Goal: Task Accomplishment & Management: Complete application form

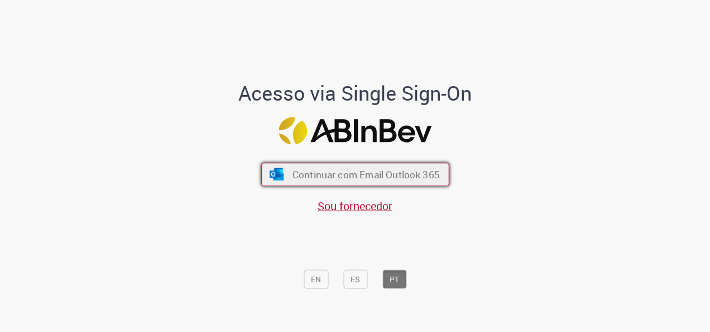
click at [340, 162] on button "Continuar com Email Outlook 365" at bounding box center [355, 173] width 188 height 23
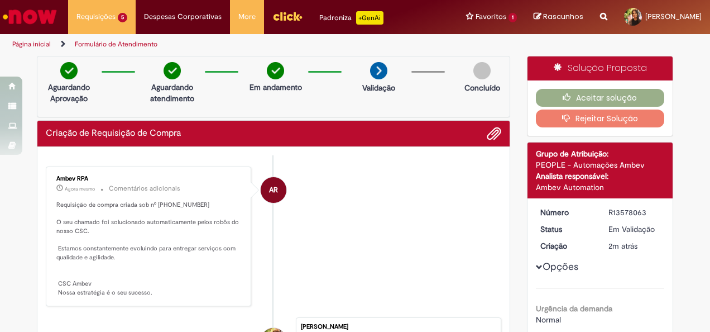
drag, startPoint x: 610, startPoint y: 212, endPoint x: 592, endPoint y: 212, distance: 17.9
click at [592, 207] on dl "Número R13578063 Status Em [GEOGRAPHIC_DATA] Criação 2m atrás 2 minutos atrás" at bounding box center [600, 207] width 137 height 0
copy dl "Número R13578063"
drag, startPoint x: 170, startPoint y: 204, endPoint x: 151, endPoint y: 202, distance: 18.6
click at [151, 202] on p "Requisição de compra criada sob nº 0081931119 O seu chamado foi solucionado aut…" at bounding box center [149, 248] width 186 height 97
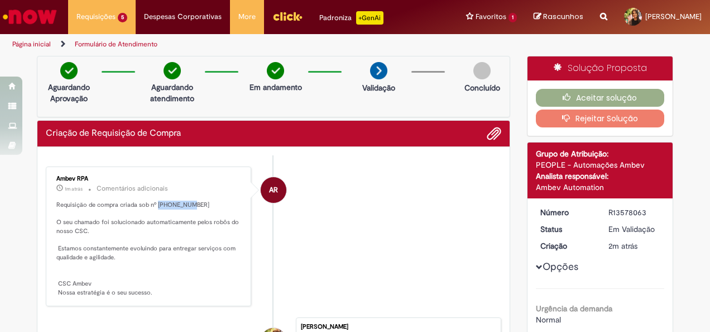
copy p "0081931119"
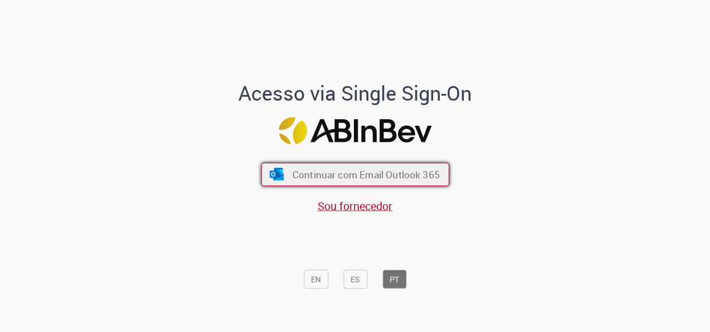
click at [369, 169] on span "Continuar com Email Outlook 365" at bounding box center [365, 174] width 147 height 13
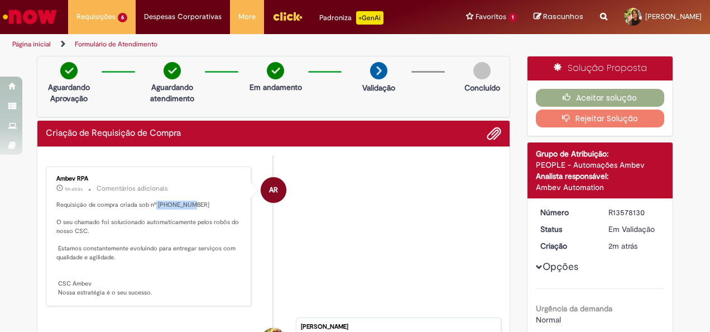
drag, startPoint x: 185, startPoint y: 201, endPoint x: 151, endPoint y: 207, distance: 34.5
click at [151, 207] on p "Requisição de compra criada sob nº 0081931120 O seu chamado foi solucionado aut…" at bounding box center [149, 248] width 186 height 97
copy p "0081931120"
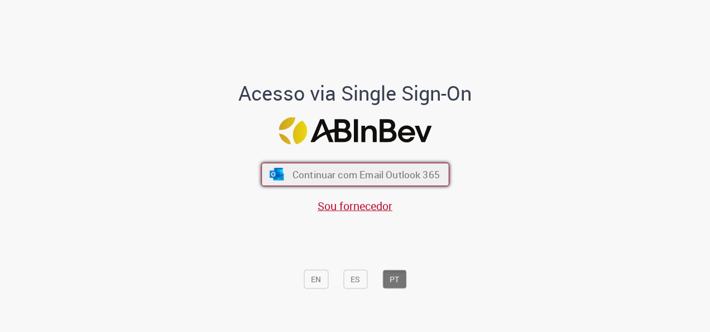
click at [327, 178] on span "Continuar com Email Outlook 365" at bounding box center [365, 174] width 147 height 13
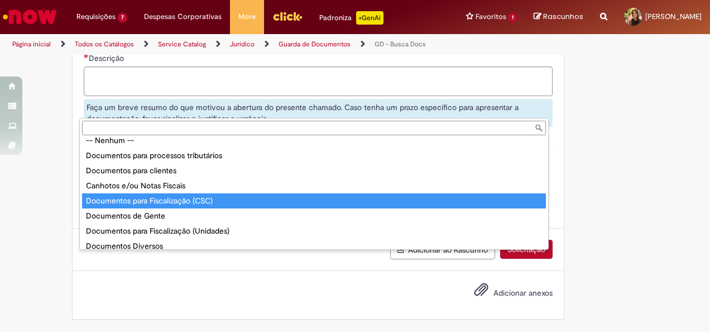
scroll to position [13, 0]
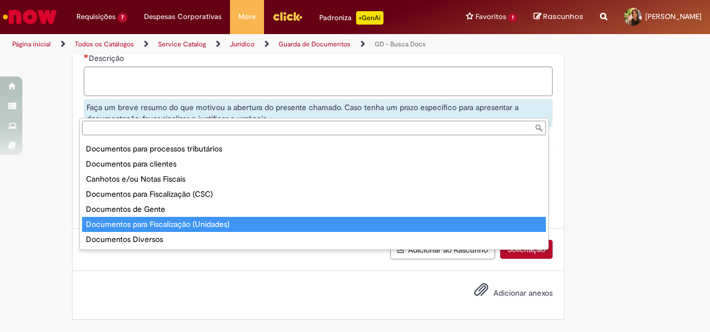
type input "**********"
select select "*"
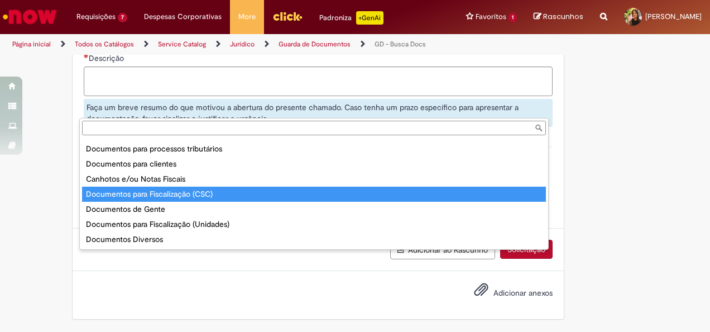
type input "**********"
select select "*"
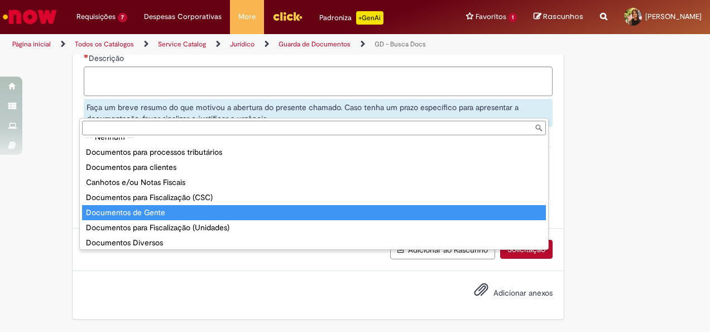
scroll to position [13, 0]
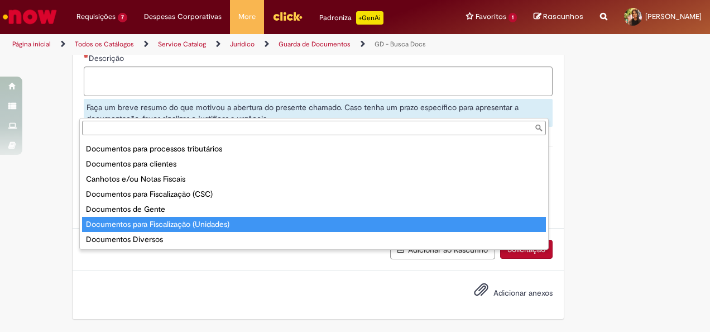
type input "**********"
select select "*"
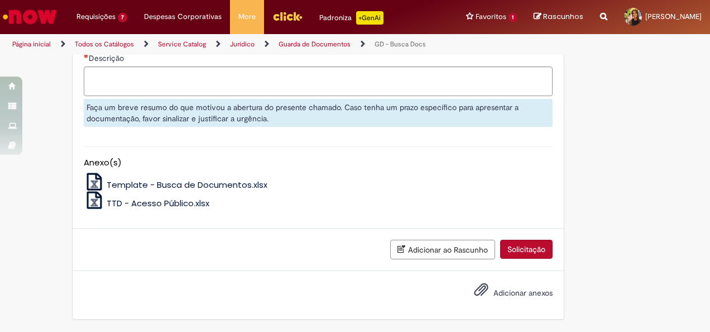
scroll to position [0, 75]
paste input "*********"
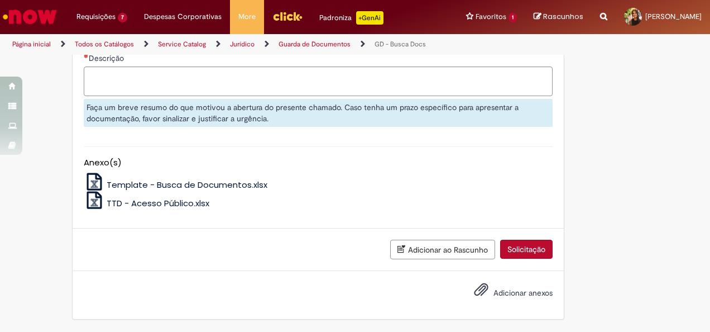
type input "*********"
click at [113, 96] on textarea "Descrição" at bounding box center [318, 81] width 469 height 30
click at [130, 202] on span "TTD - Acesso Público.xlsx" at bounding box center [158, 203] width 103 height 12
click at [157, 185] on span "Template - Busca de Documentos.xlsx" at bounding box center [187, 185] width 161 height 12
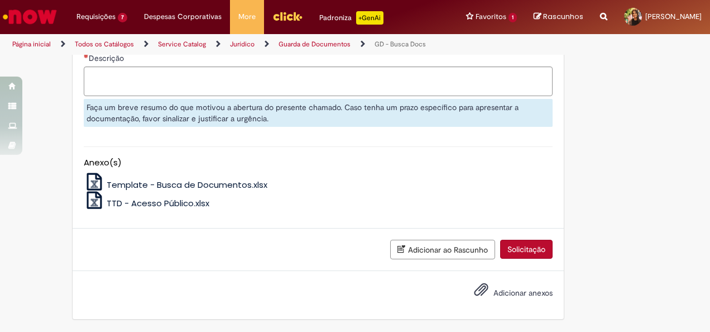
scroll to position [716, 0]
click at [144, 96] on textarea "Descrição" at bounding box center [318, 81] width 469 height 30
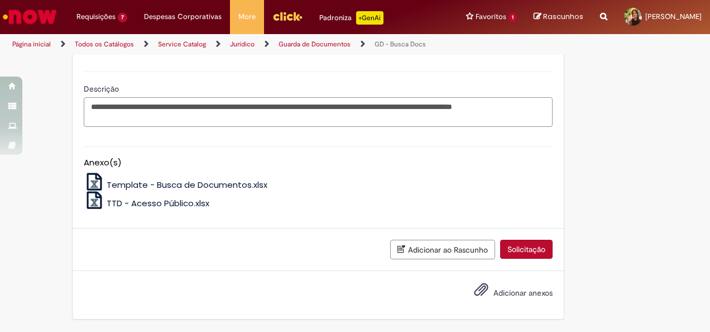
click at [106, 127] on textarea "**********" at bounding box center [318, 112] width 469 height 30
drag, startPoint x: 127, startPoint y: 200, endPoint x: 81, endPoint y: 199, distance: 45.8
click at [84, 127] on textarea "**********" at bounding box center [318, 112] width 469 height 30
type textarea "**********"
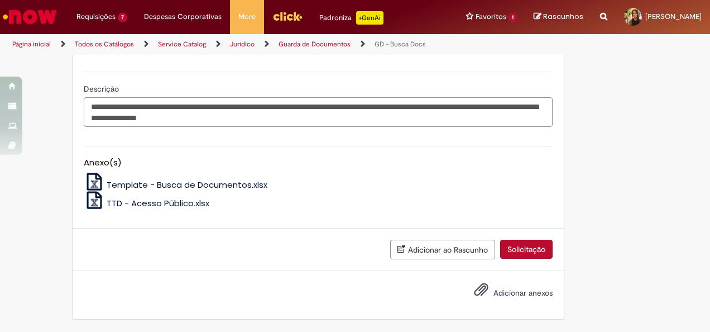
click at [497, 291] on span "Adicionar anexos" at bounding box center [522, 292] width 59 height 10
click at [0, 0] on input "Adicionar anexos" at bounding box center [0, 0] width 0 height 0
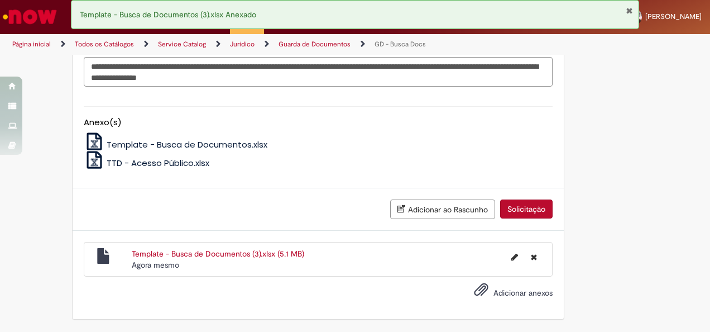
scroll to position [837, 0]
click at [493, 291] on span "Adicionar anexos" at bounding box center [522, 292] width 59 height 10
click at [0, 0] on input "Adicionar anexos" at bounding box center [0, 0] width 0 height 0
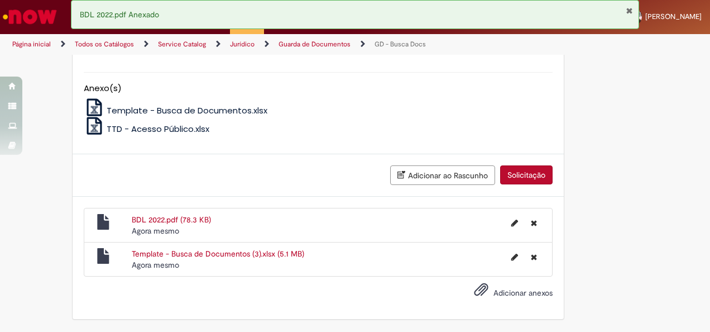
scroll to position [871, 0]
click at [514, 177] on button "Solicitação" at bounding box center [526, 174] width 52 height 19
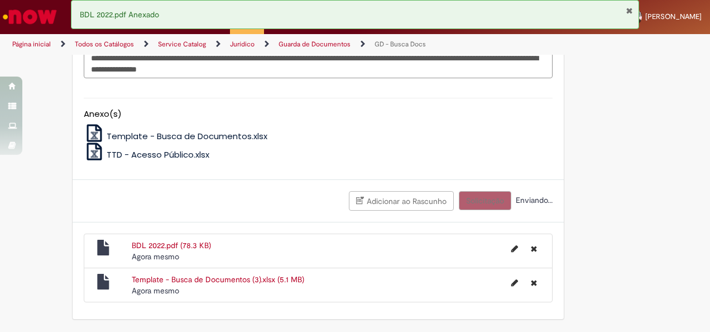
scroll to position [845, 0]
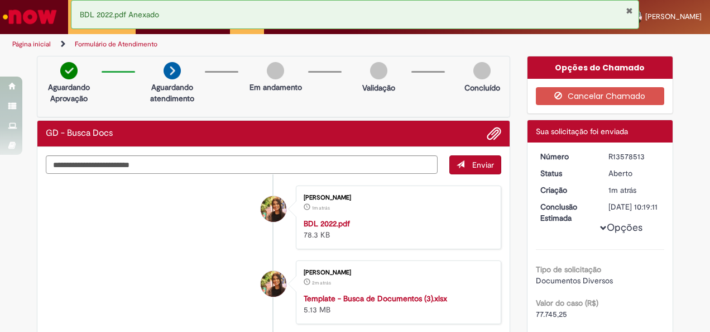
click at [0, 242] on html "Pular para o conteúdo da página Requisições 8 Exibir Todas as Solicitações GD -…" at bounding box center [355, 166] width 710 height 332
click at [194, 167] on textarea "Digite sua mensagem aqui..." at bounding box center [242, 164] width 392 height 18
type textarea "**********"
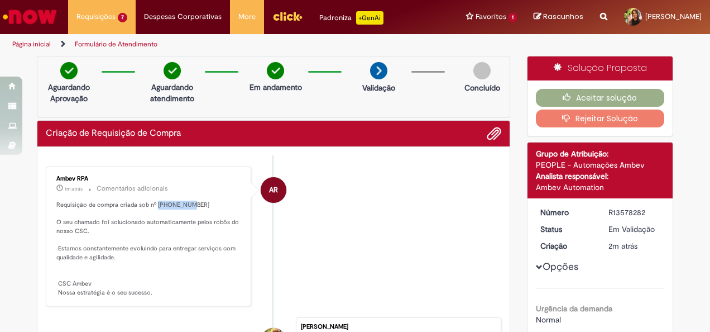
drag, startPoint x: 183, startPoint y: 139, endPoint x: 153, endPoint y: 204, distance: 71.2
click at [153, 204] on p "Requisição de compra criada sob nº 0081931126 O seu chamado foi solucionado aut…" at bounding box center [149, 248] width 186 height 97
copy p "0081931126"
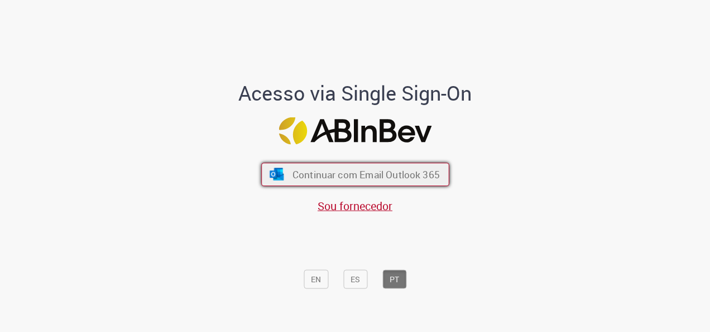
click at [396, 178] on span "Continuar com Email Outlook 365" at bounding box center [365, 174] width 147 height 13
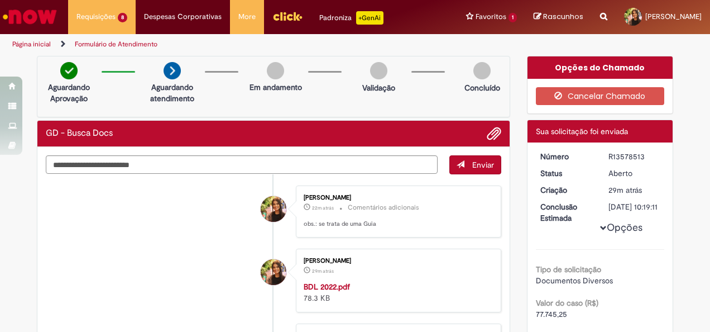
drag, startPoint x: 639, startPoint y: 157, endPoint x: 593, endPoint y: 156, distance: 45.8
click at [593, 151] on dl "Número R13578513 Status [GEOGRAPHIC_DATA] Criação 29m atrás 29 minutos atrás Co…" at bounding box center [600, 151] width 137 height 0
copy dl "Número R13578513"
click at [633, 160] on div "R13578513" at bounding box center [634, 156] width 52 height 11
drag, startPoint x: 639, startPoint y: 155, endPoint x: 587, endPoint y: 150, distance: 52.2
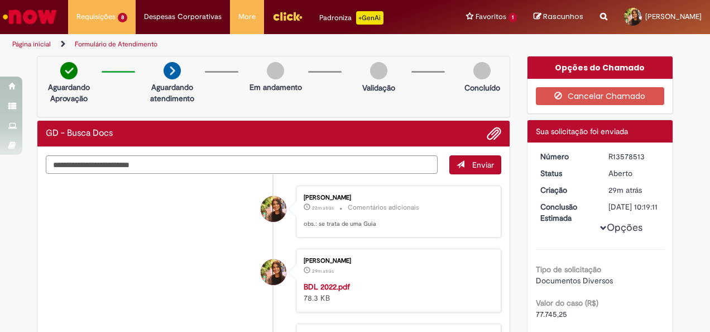
click at [587, 151] on dl "Número R13578513 Status [GEOGRAPHIC_DATA] Criação 29m atrás 29 minutos atrás Co…" at bounding box center [600, 151] width 137 height 0
